Goal: Task Accomplishment & Management: Manage account settings

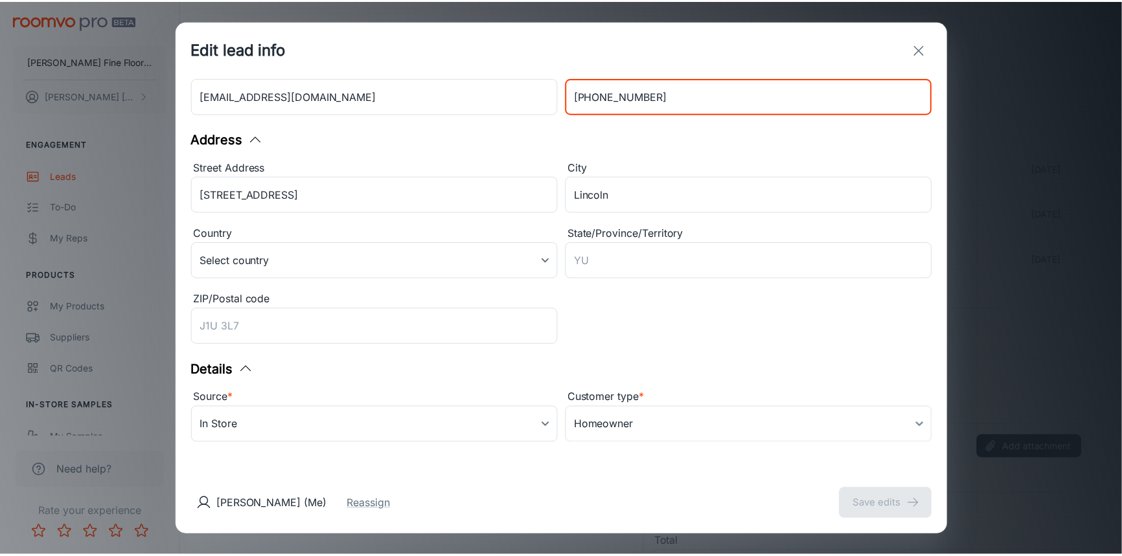
scroll to position [129, 0]
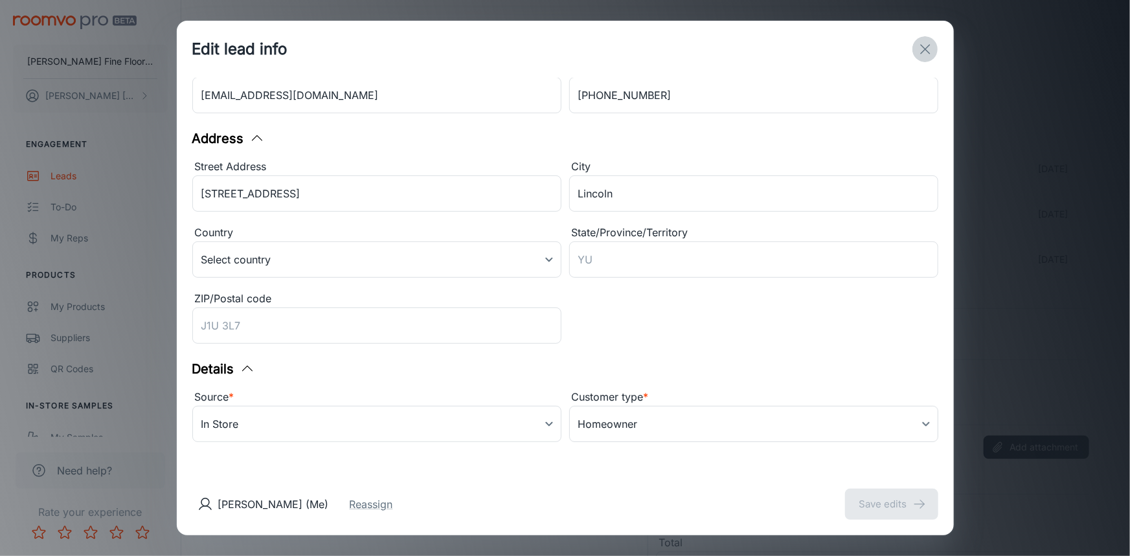
click at [924, 43] on icon "exit" at bounding box center [926, 49] width 16 height 16
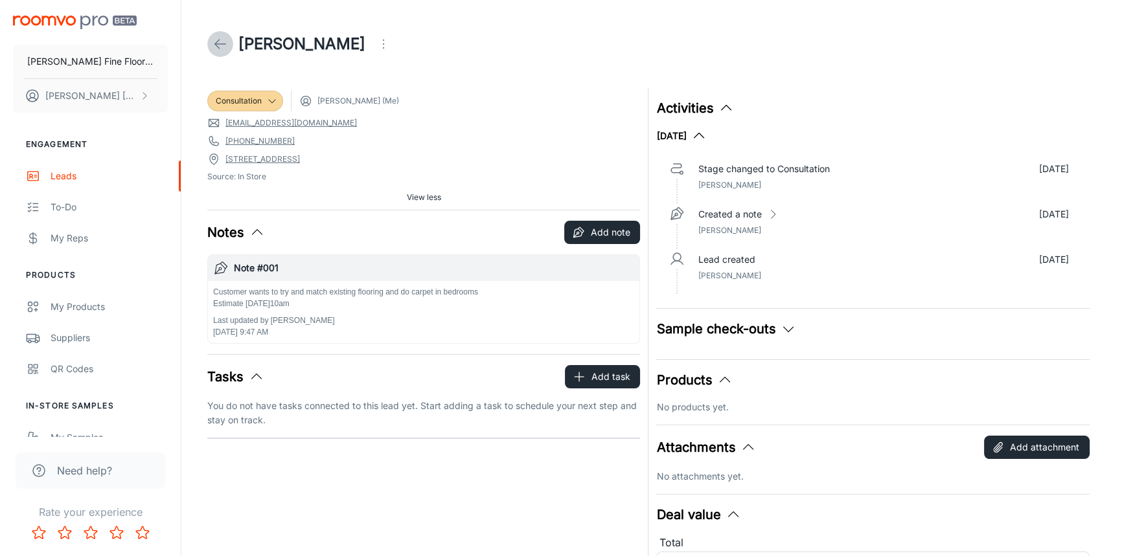
click at [220, 42] on icon at bounding box center [220, 44] width 16 height 16
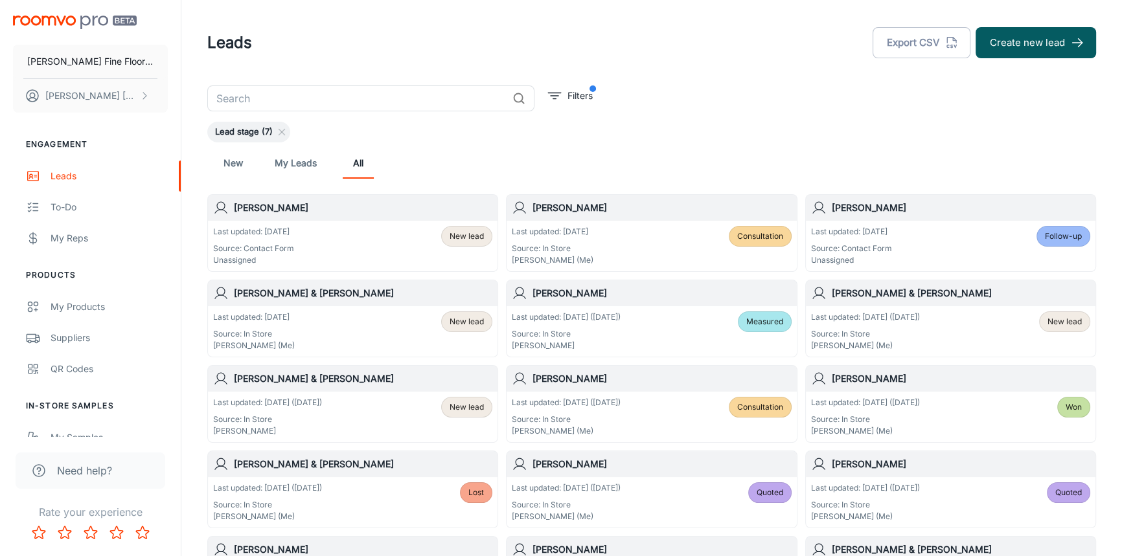
click at [308, 215] on div "[PERSON_NAME]" at bounding box center [353, 208] width 290 height 26
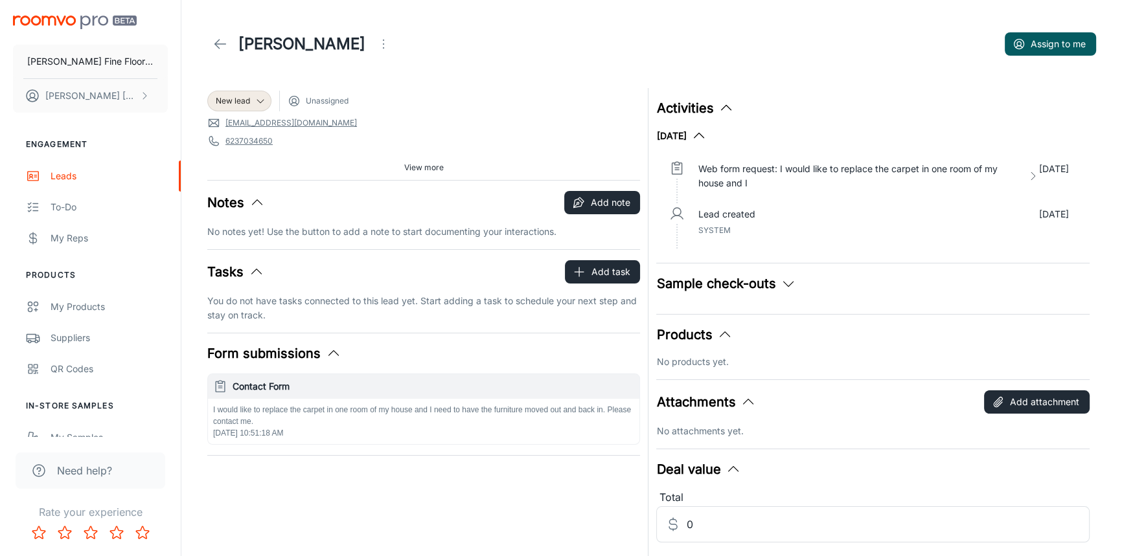
click at [419, 168] on span "View more" at bounding box center [424, 168] width 40 height 12
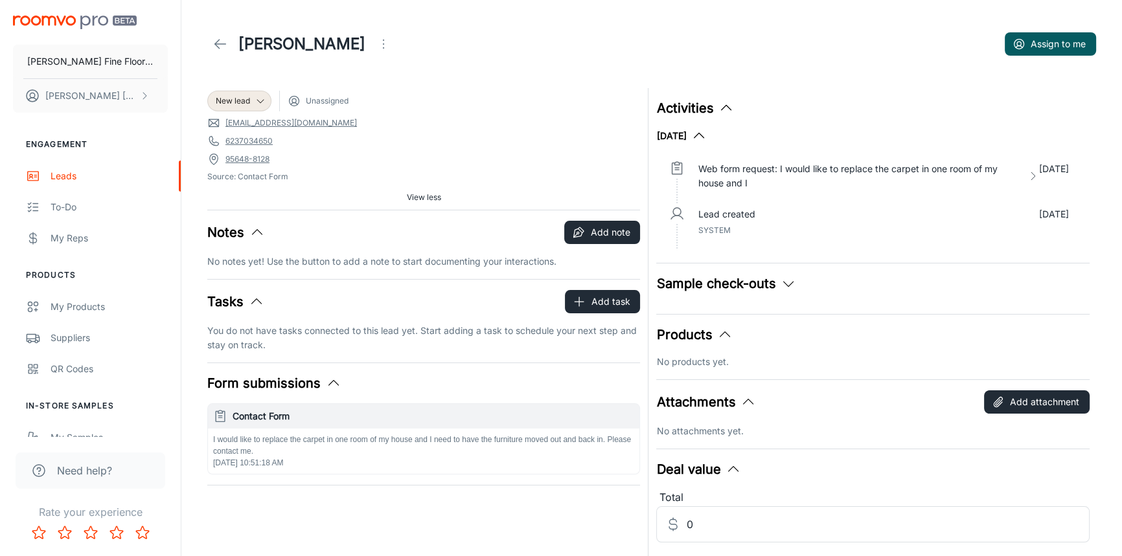
click at [212, 44] on icon at bounding box center [220, 44] width 16 height 16
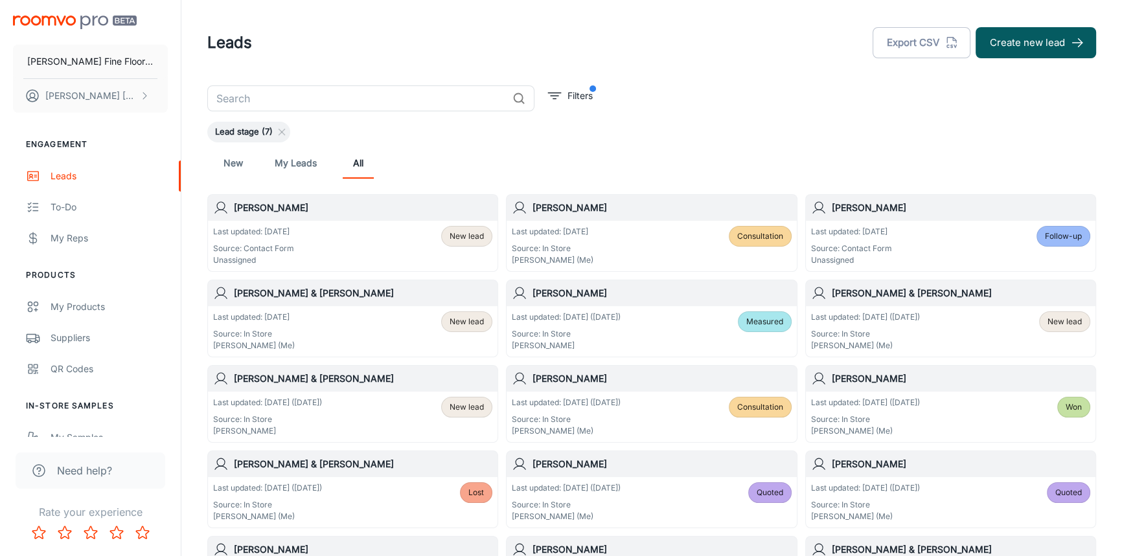
click at [355, 383] on h6 "[PERSON_NAME] & [PERSON_NAME]" at bounding box center [363, 379] width 258 height 14
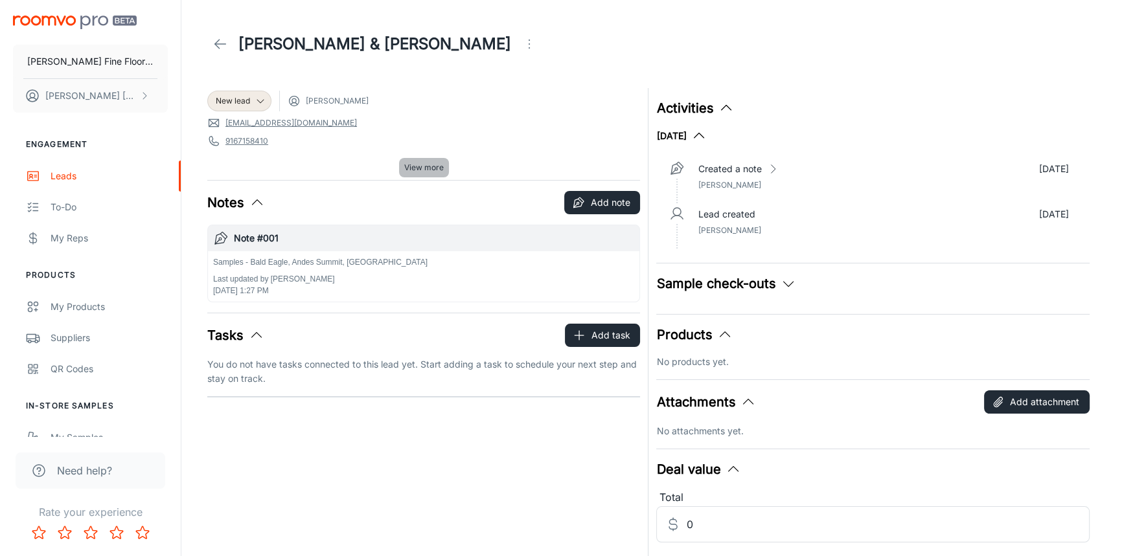
click at [424, 168] on span "View more" at bounding box center [424, 168] width 40 height 12
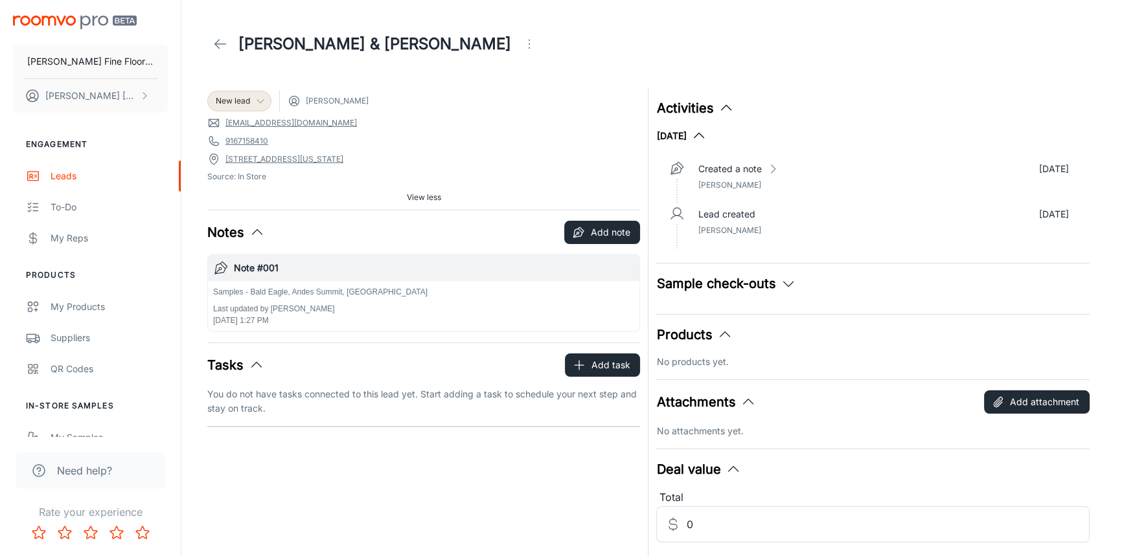
click at [266, 94] on div "New lead" at bounding box center [239, 101] width 64 height 21
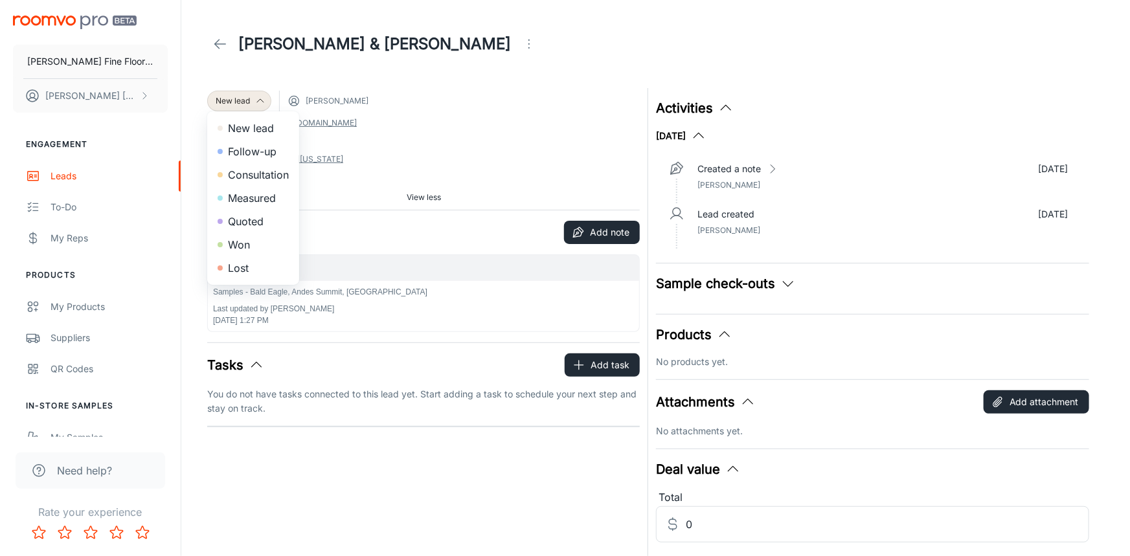
click at [268, 175] on li "Consultation" at bounding box center [253, 174] width 92 height 23
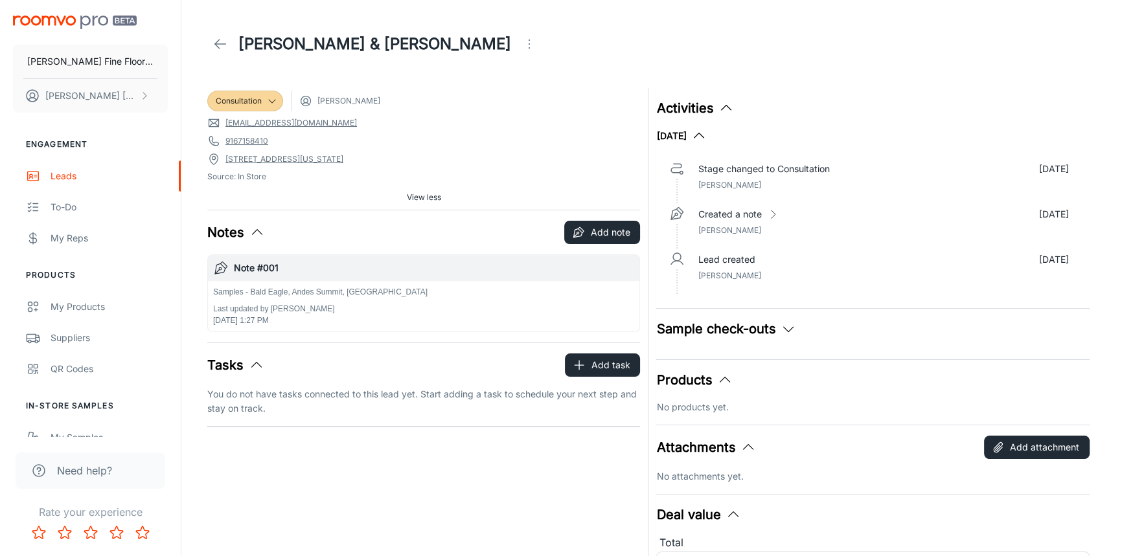
click at [224, 45] on icon at bounding box center [220, 44] width 16 height 16
